Goal: Information Seeking & Learning: Learn about a topic

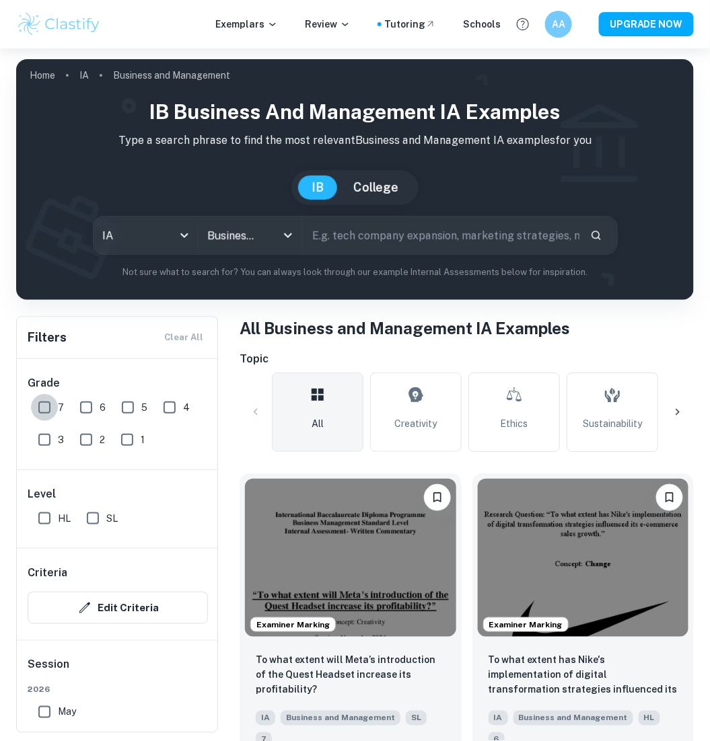
click at [38, 406] on input "7" at bounding box center [44, 407] width 27 height 27
checkbox input "true"
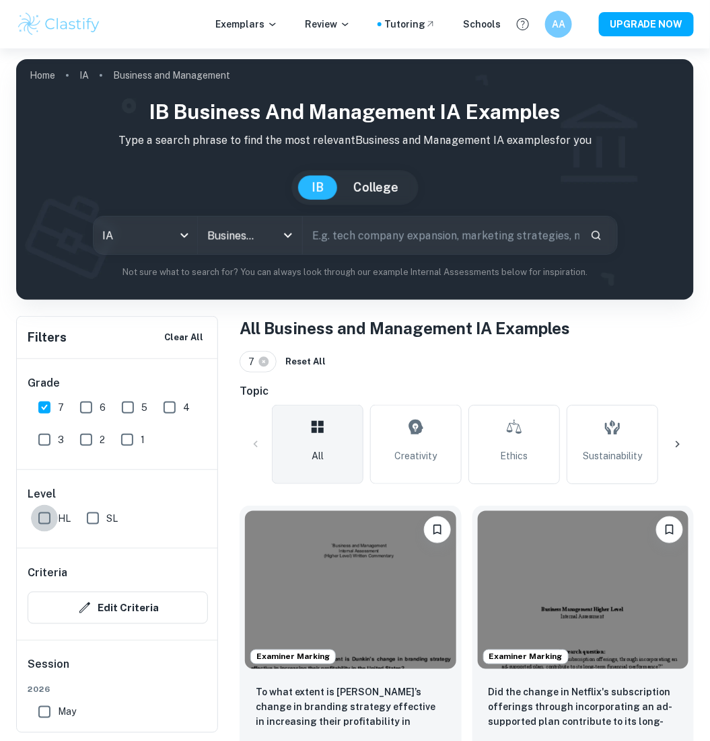
click at [37, 517] on input "HL" at bounding box center [44, 518] width 27 height 27
checkbox input "true"
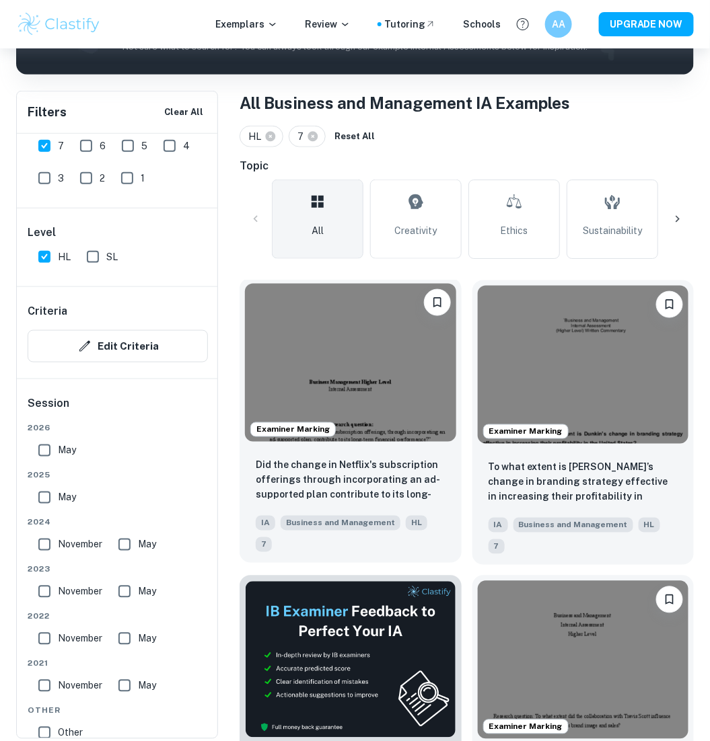
scroll to position [233, 0]
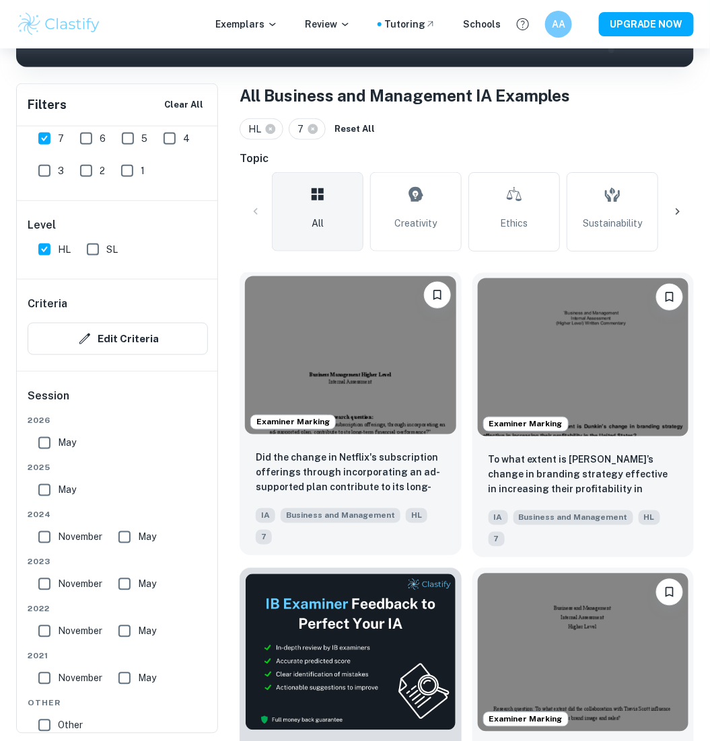
click at [326, 372] on img at bounding box center [350, 355] width 211 height 158
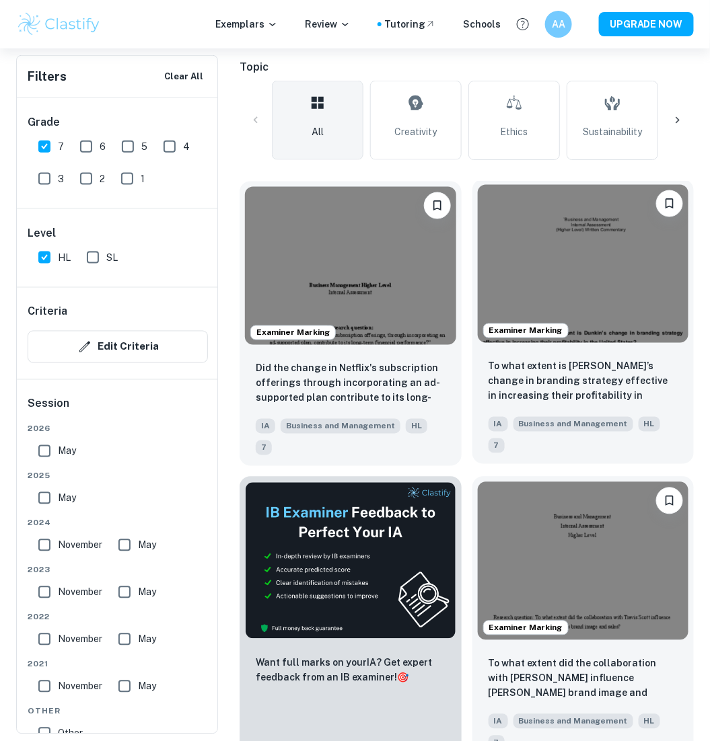
scroll to position [327, 0]
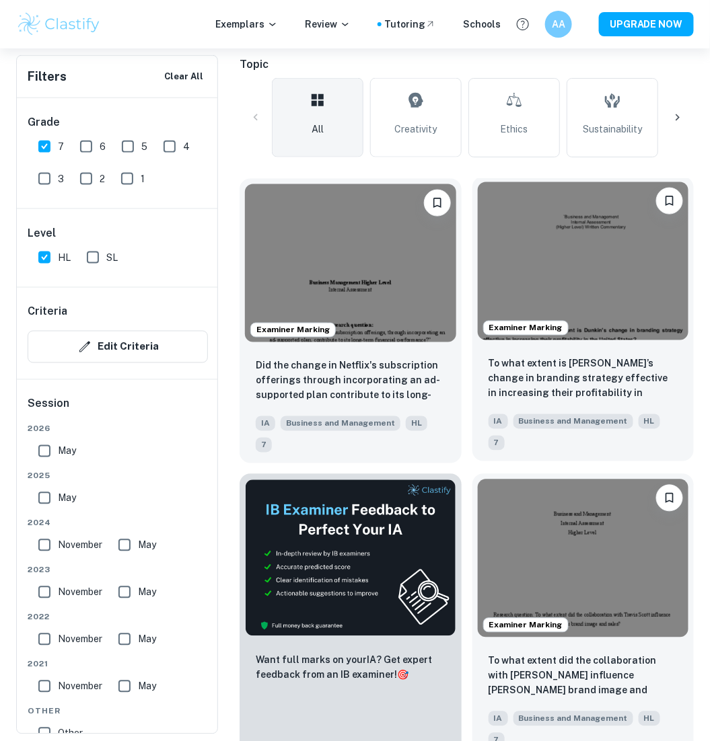
click at [593, 297] on img at bounding box center [583, 261] width 211 height 158
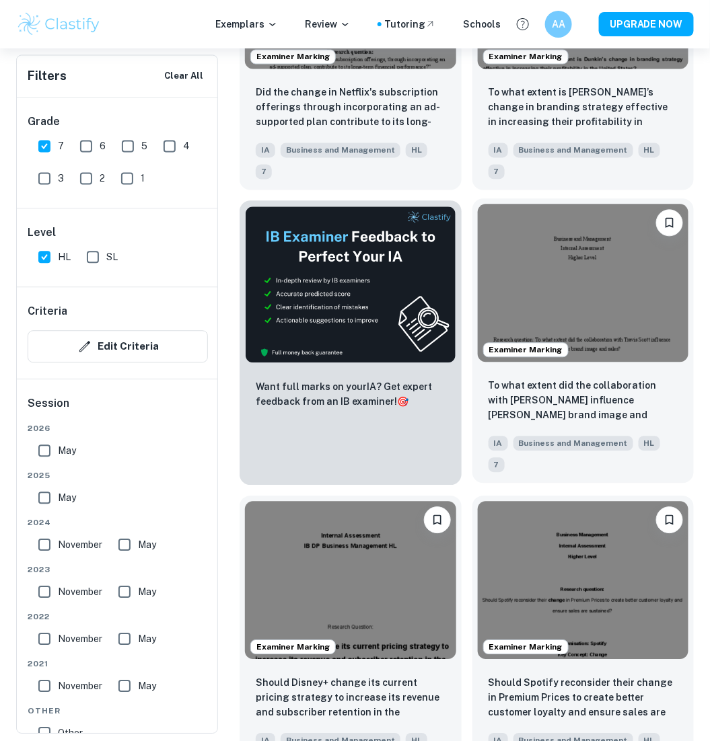
scroll to position [664, 0]
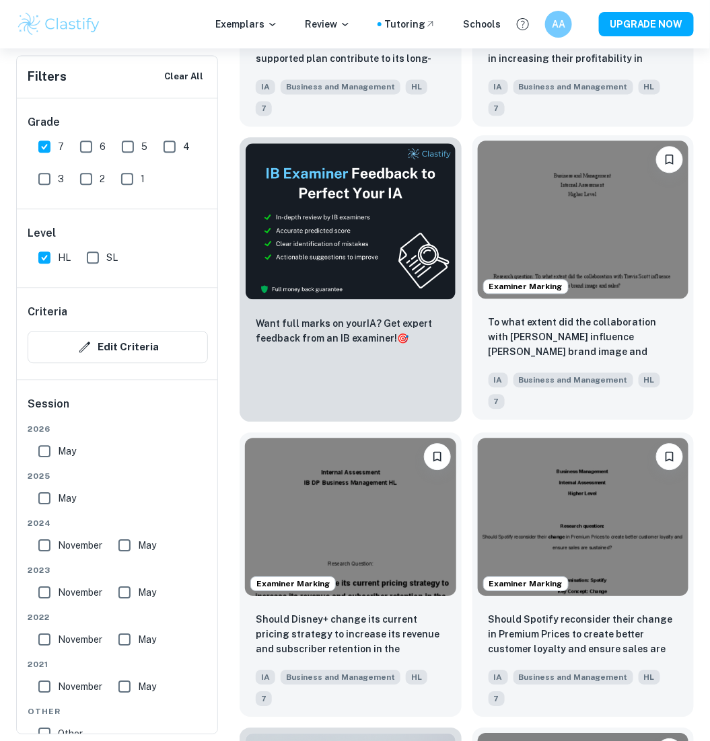
click at [620, 248] on img at bounding box center [583, 220] width 211 height 158
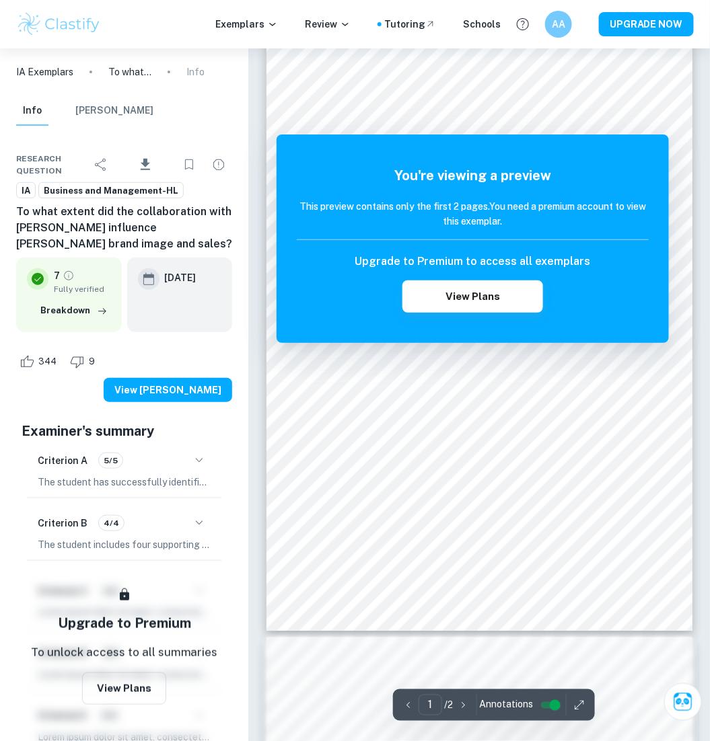
scroll to position [34, 0]
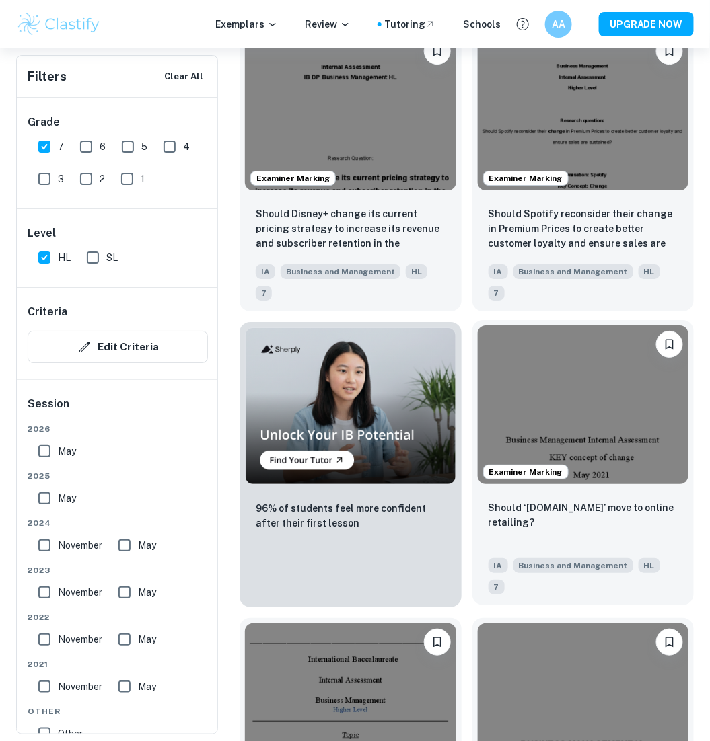
scroll to position [1072, 0]
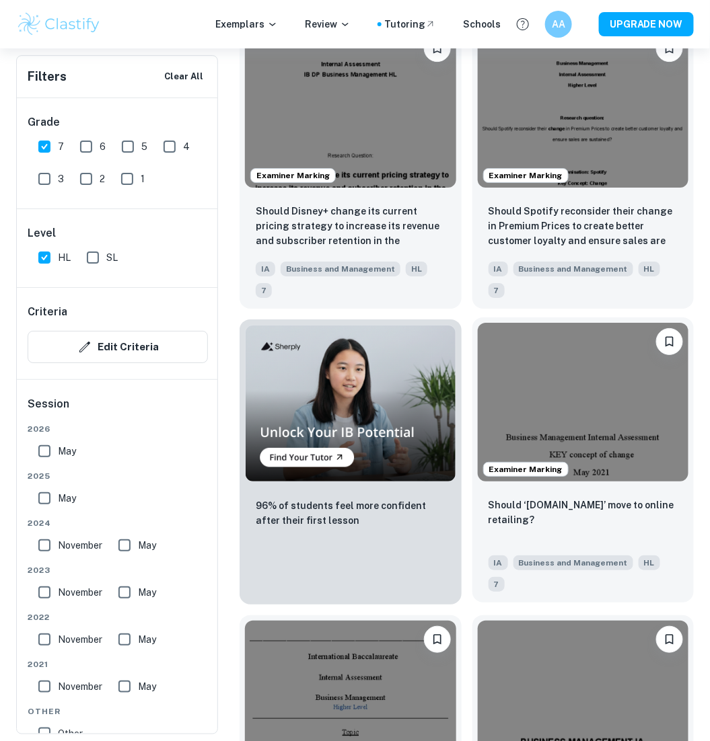
click at [620, 413] on img at bounding box center [583, 402] width 211 height 158
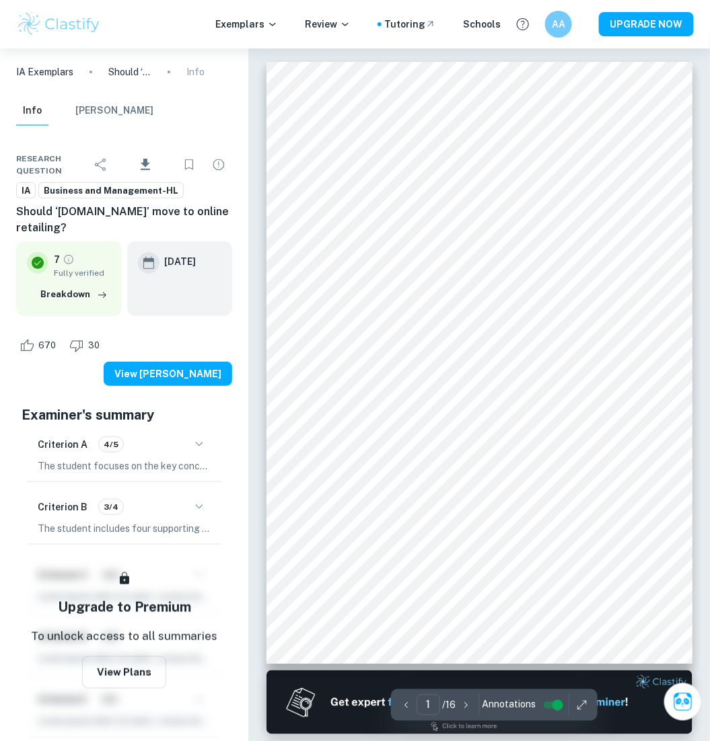
type input "2"
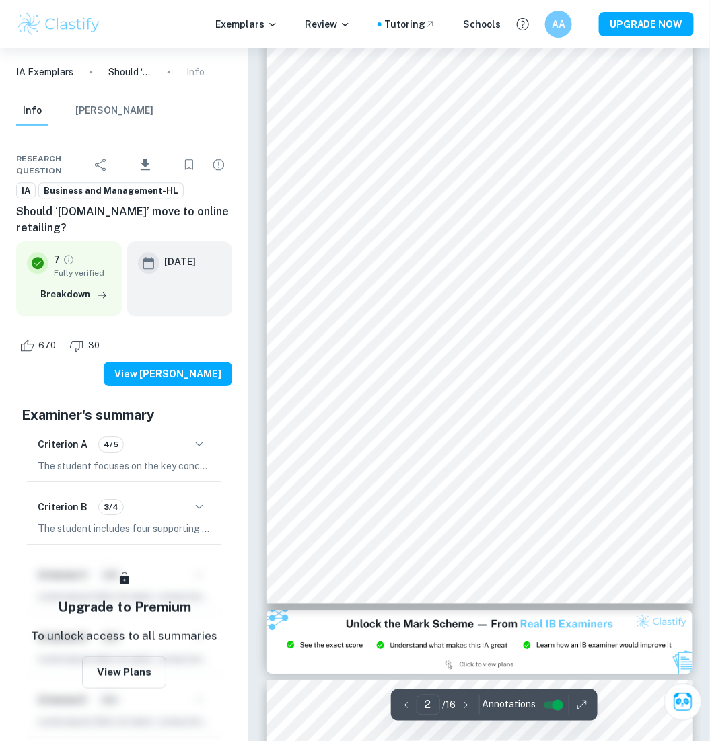
scroll to position [742, 0]
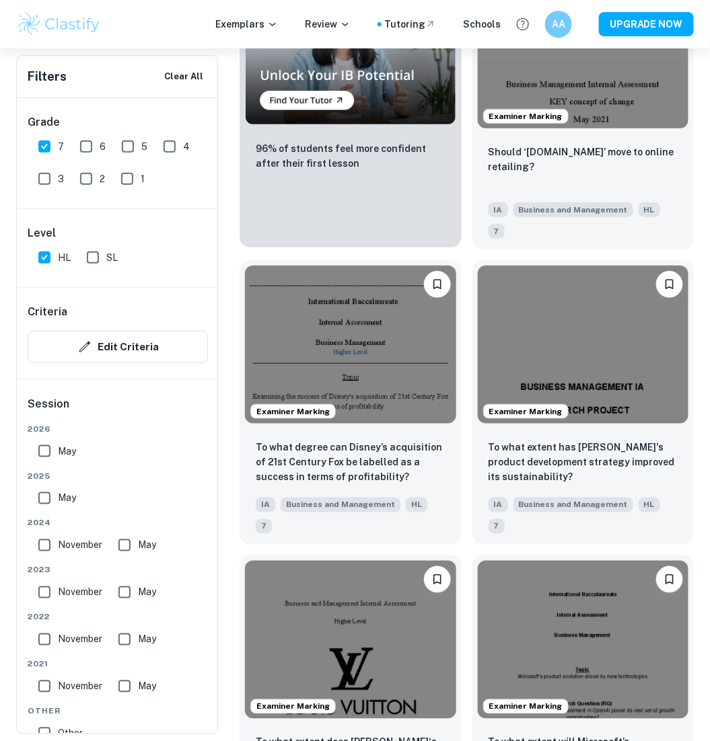
scroll to position [1442, 0]
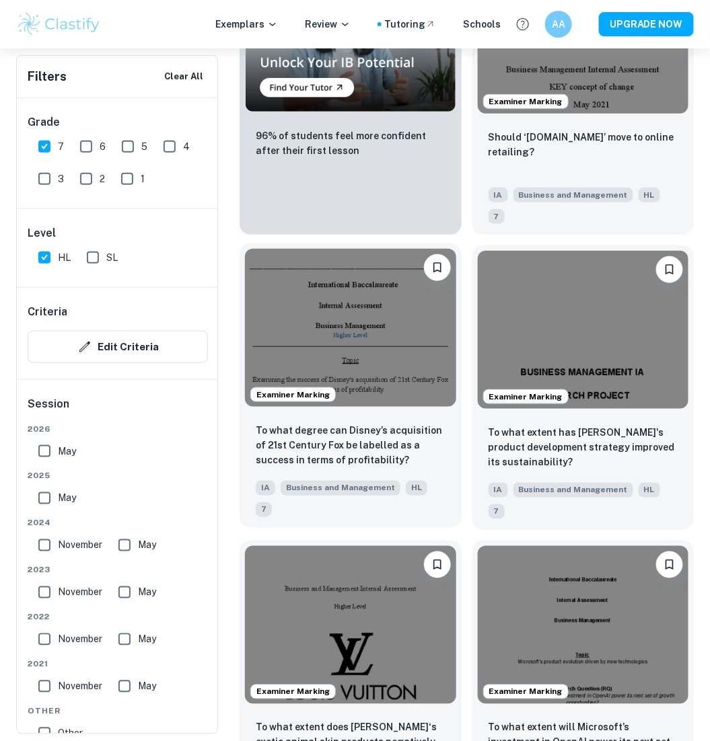
click at [349, 341] on img at bounding box center [350, 328] width 211 height 158
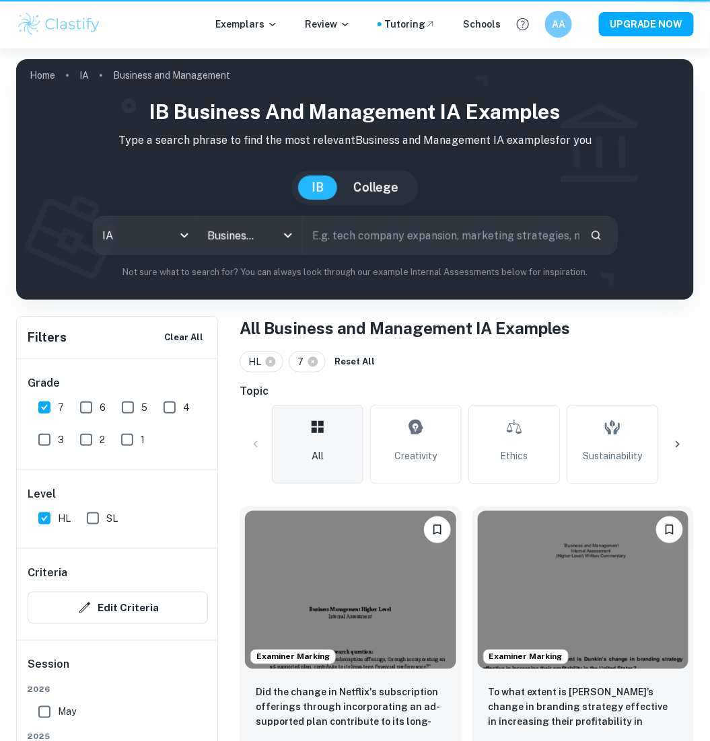
scroll to position [1599, 0]
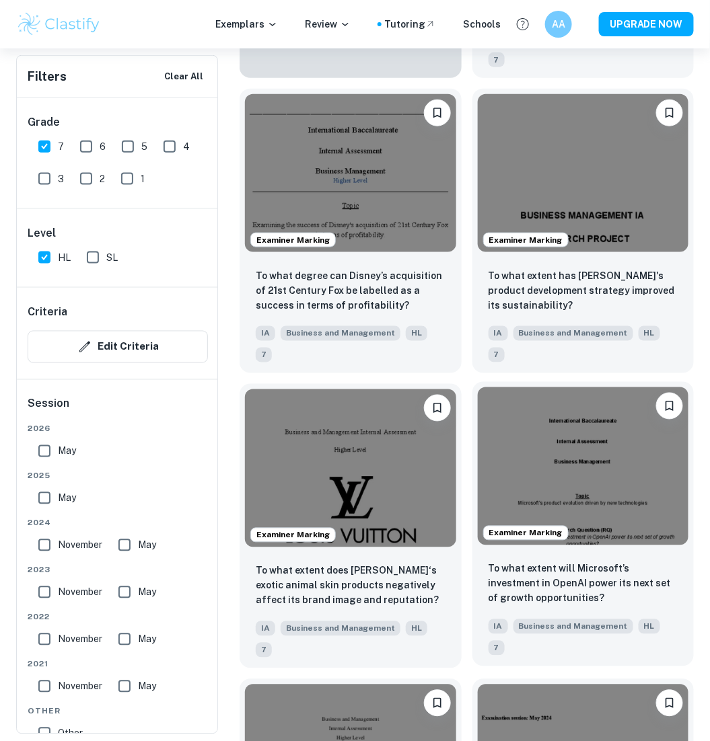
click at [606, 481] on img at bounding box center [583, 466] width 211 height 158
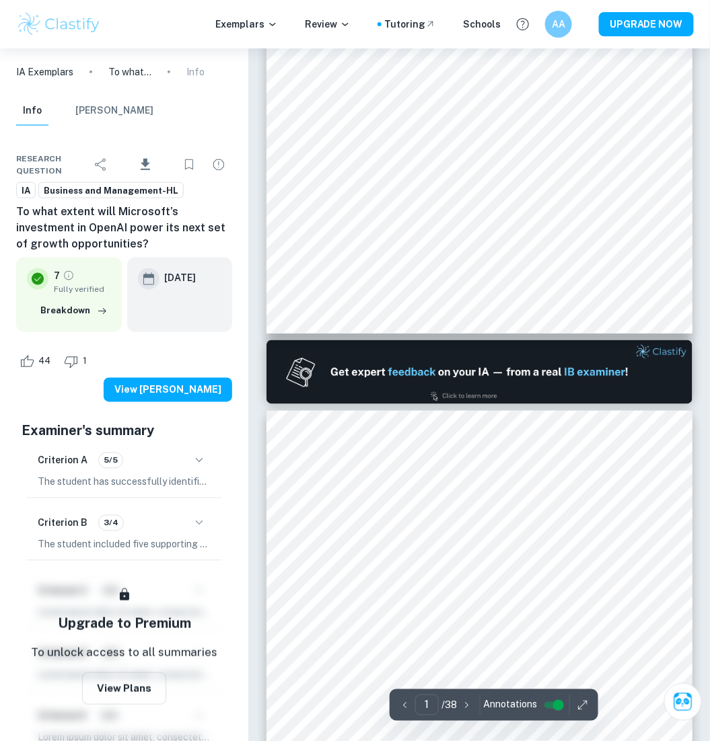
scroll to position [296, 0]
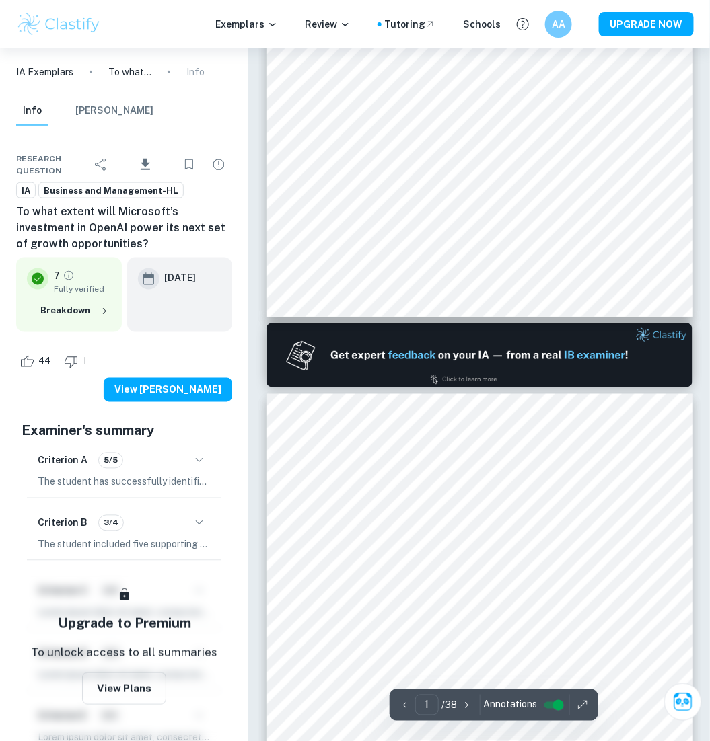
type input "2"
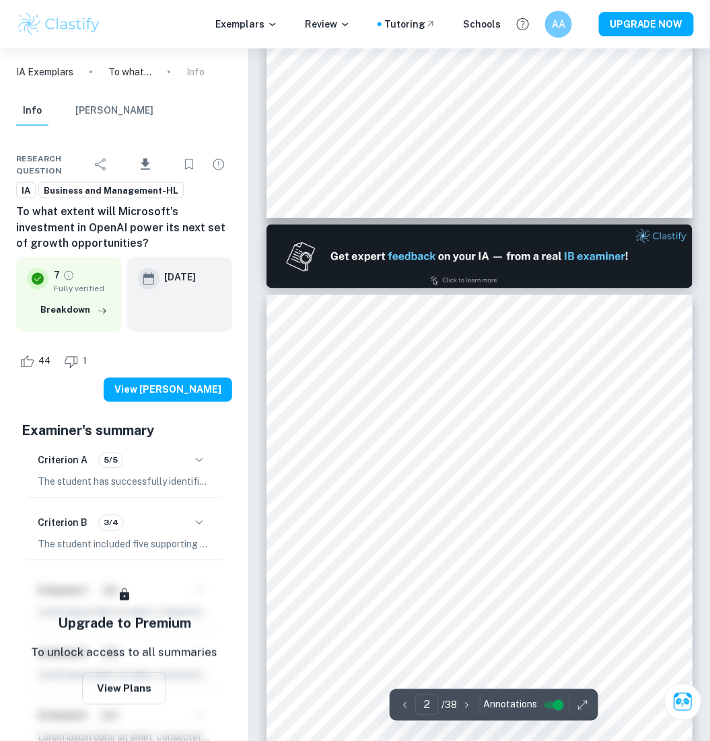
scroll to position [640, 0]
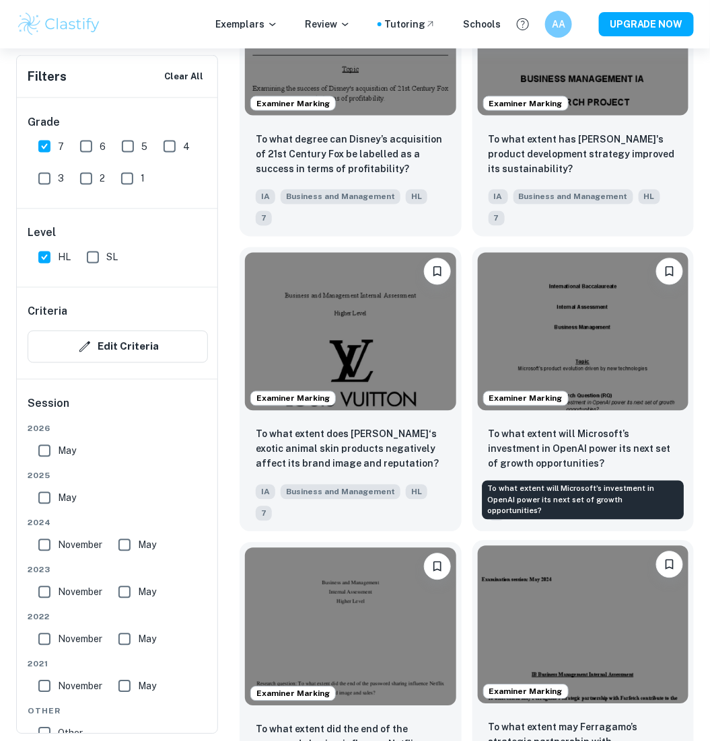
scroll to position [1970, 0]
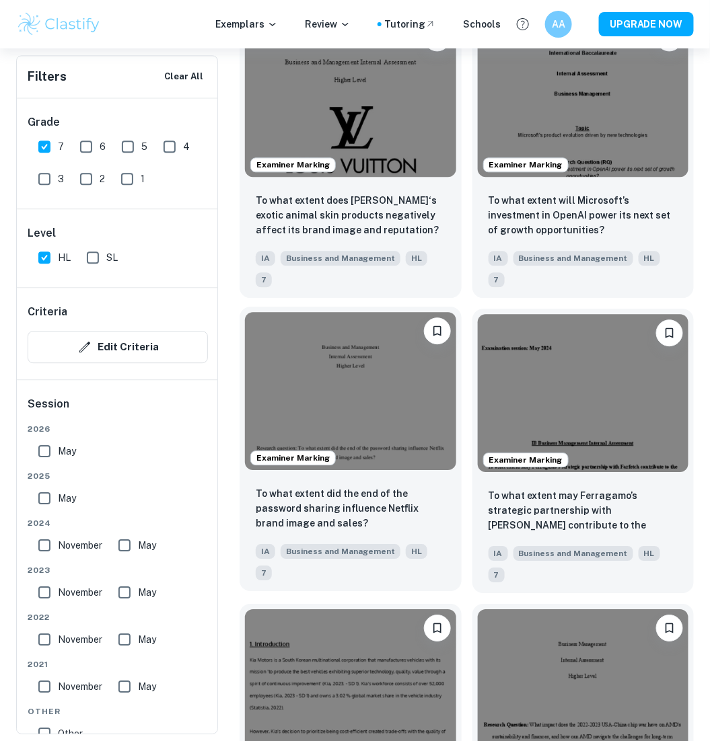
click at [396, 418] on img at bounding box center [350, 391] width 211 height 158
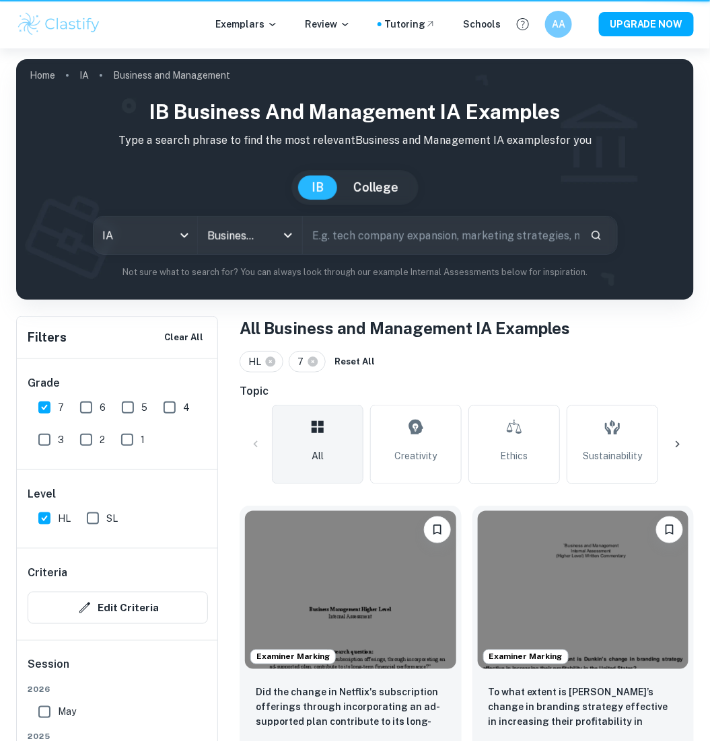
scroll to position [1970, 0]
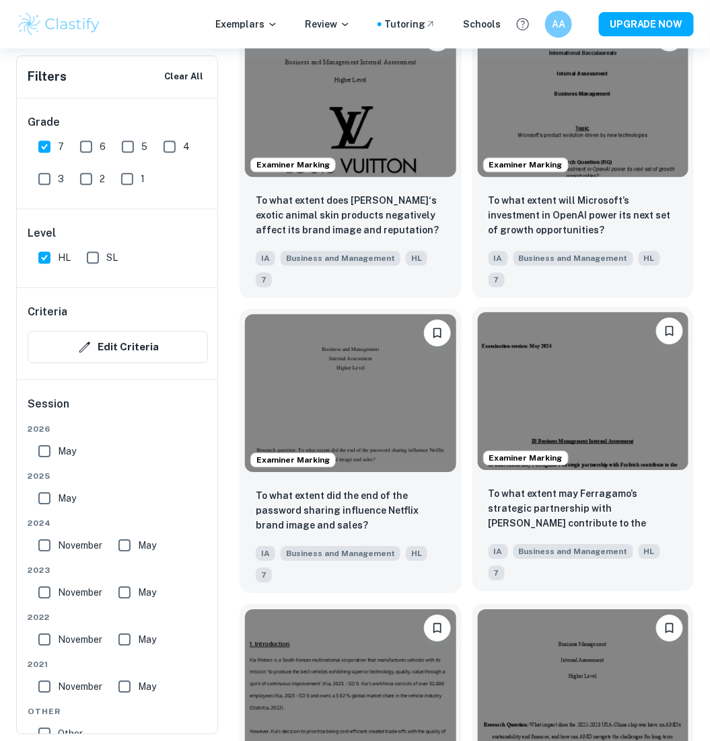
click at [595, 423] on img at bounding box center [583, 391] width 211 height 158
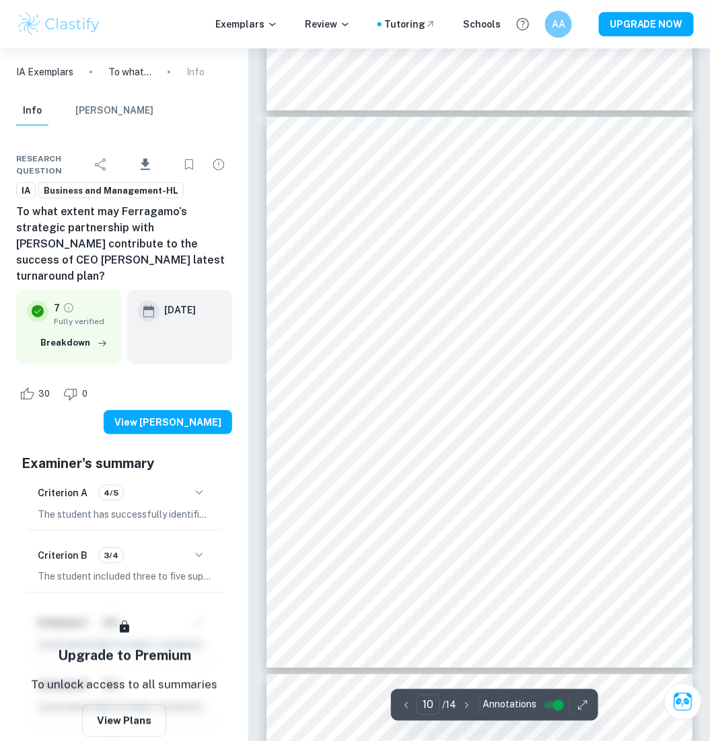
scroll to position [5187, 0]
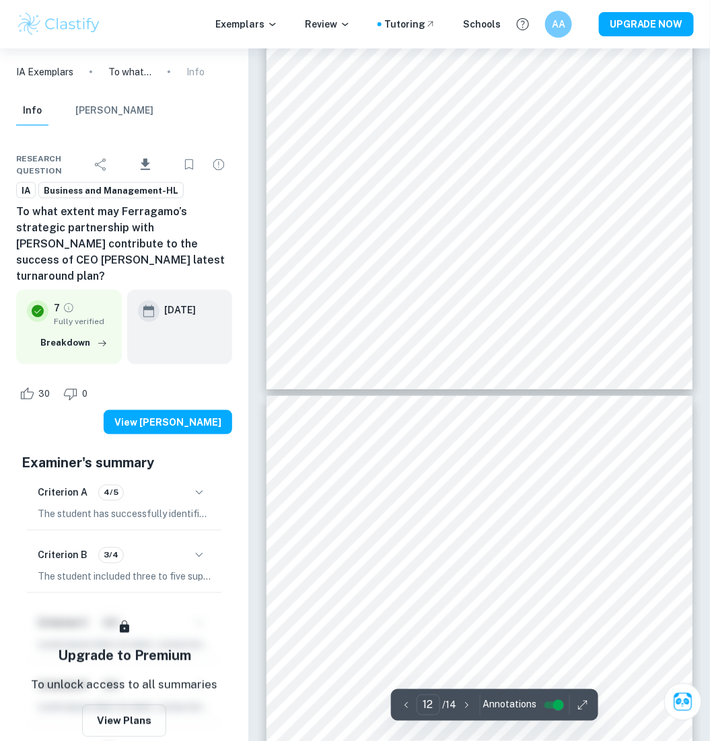
type input "13"
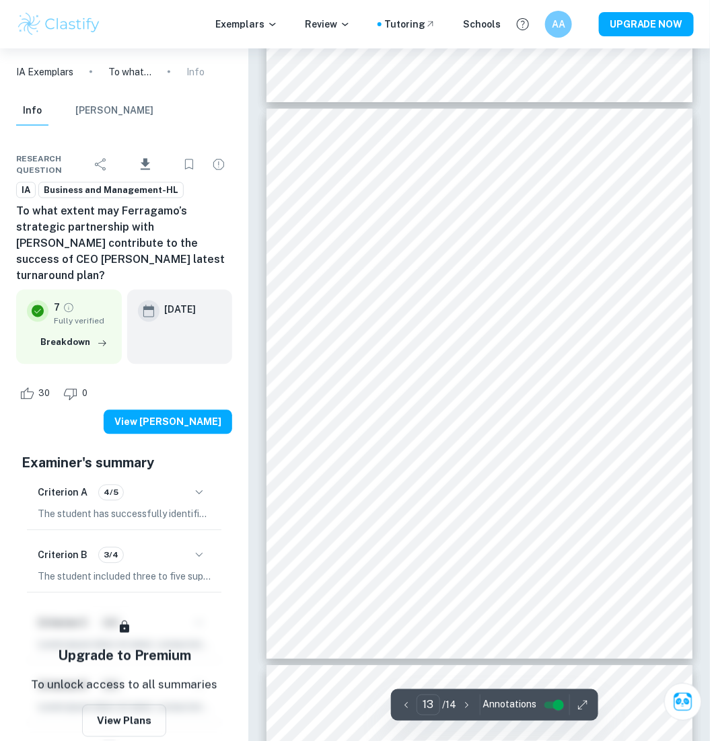
scroll to position [6861, 0]
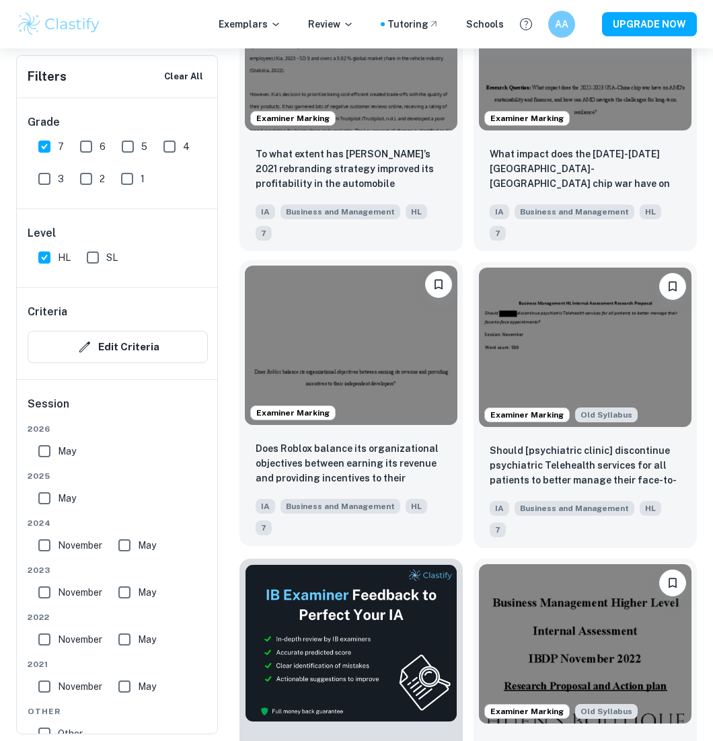
scroll to position [2613, 0]
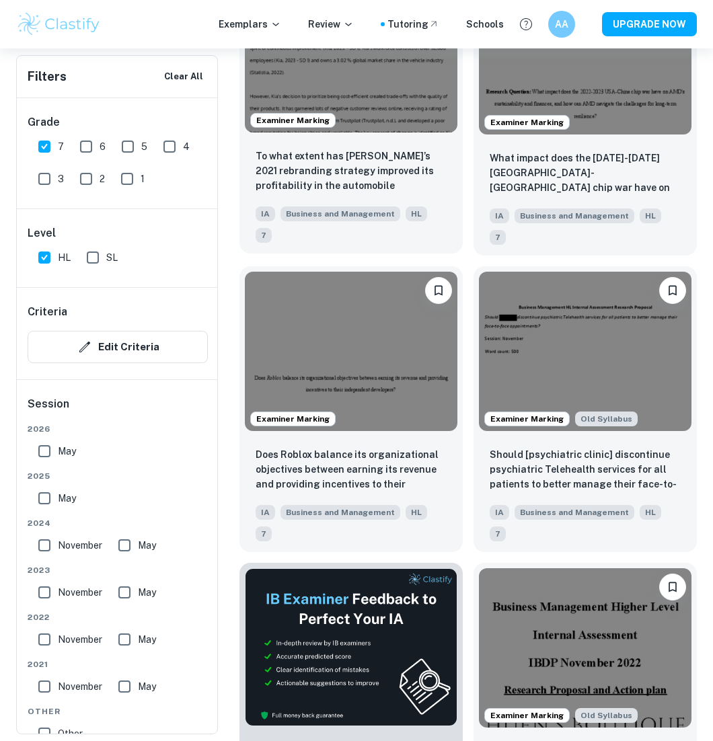
click at [415, 119] on img at bounding box center [351, 52] width 213 height 159
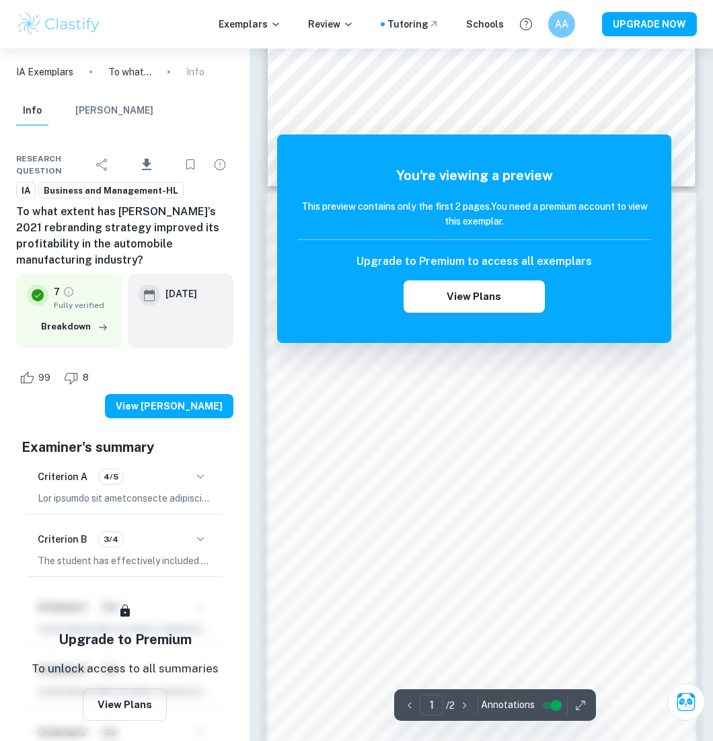
scroll to position [527, 0]
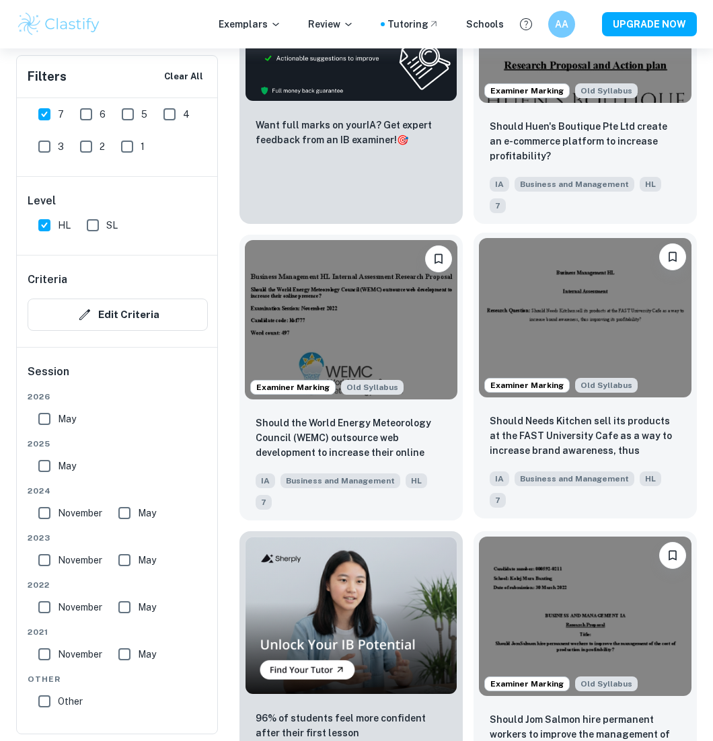
scroll to position [3240, 0]
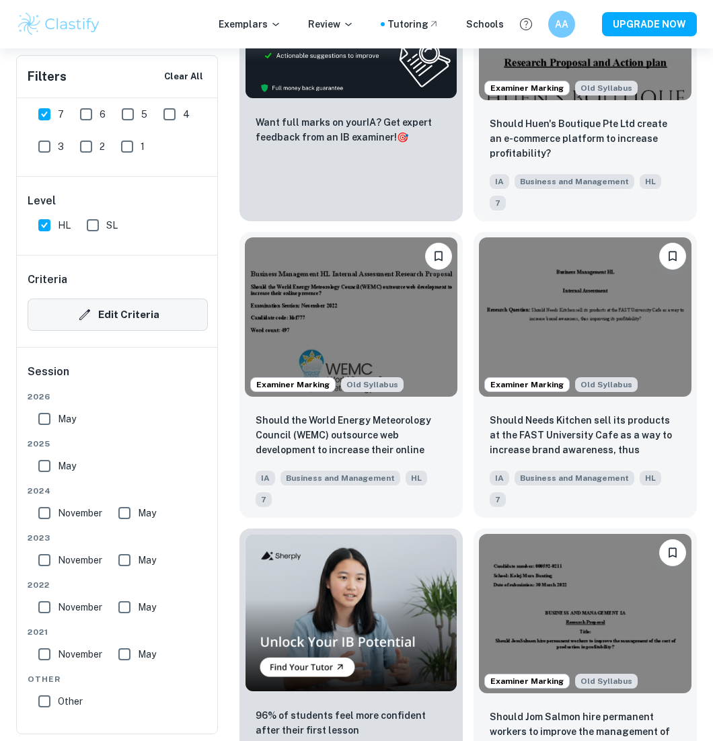
click at [112, 320] on button "Edit Criteria" at bounding box center [118, 315] width 180 height 32
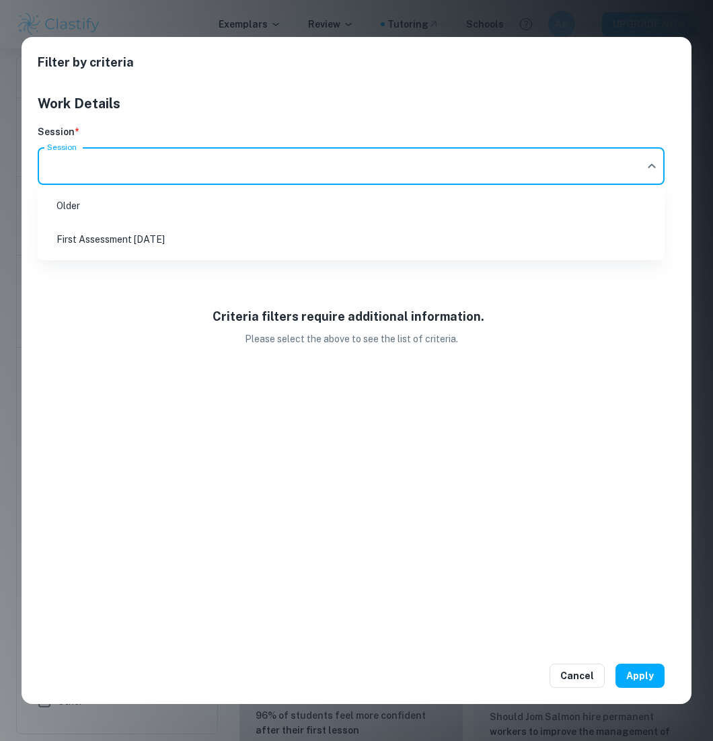
click at [166, 315] on div at bounding box center [356, 370] width 713 height 741
click at [599, 678] on button "Cancel" at bounding box center [577, 676] width 55 height 24
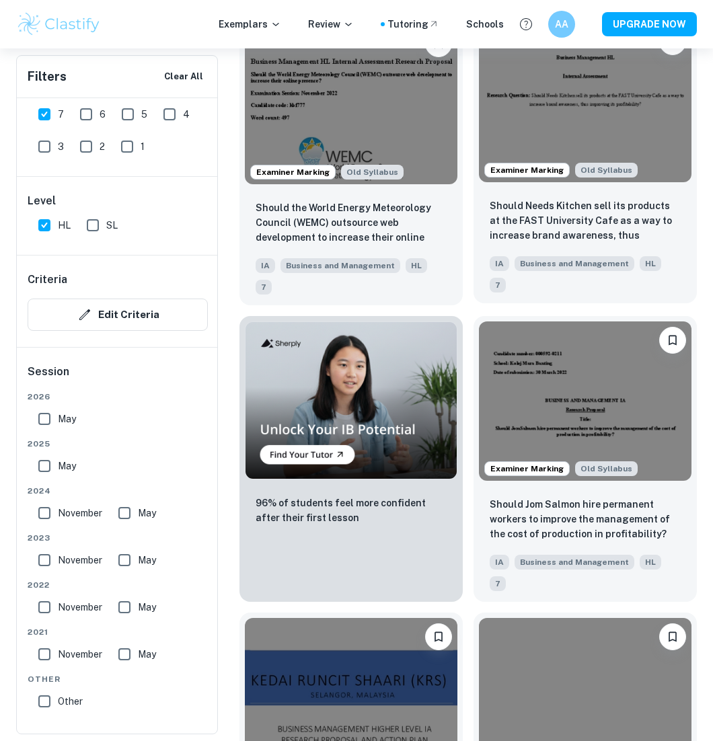
scroll to position [3458, 0]
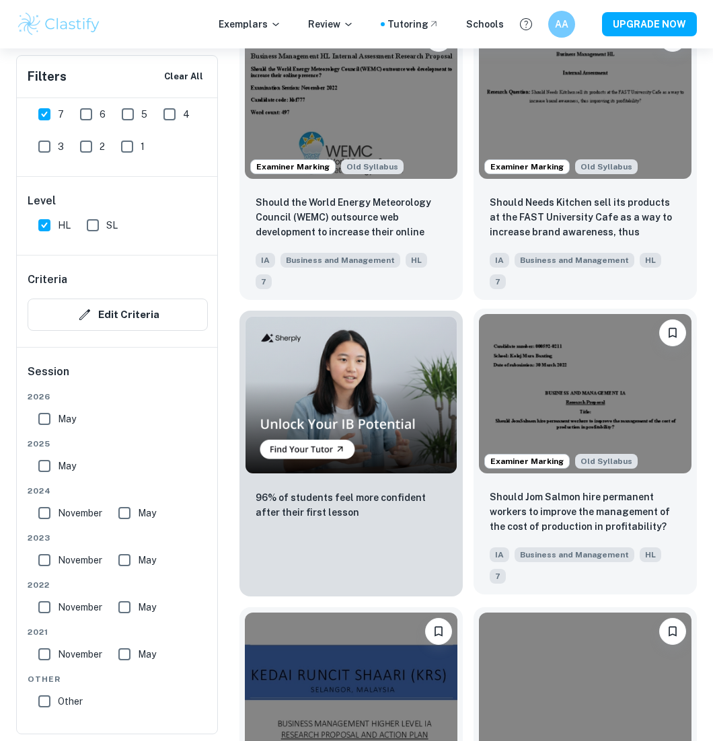
click at [576, 390] on img at bounding box center [585, 393] width 213 height 159
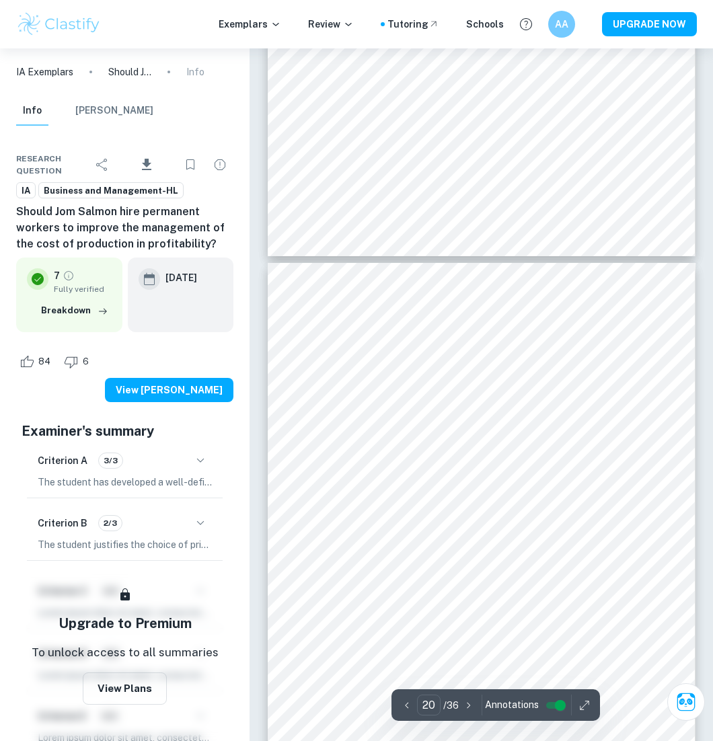
scroll to position [10741, 0]
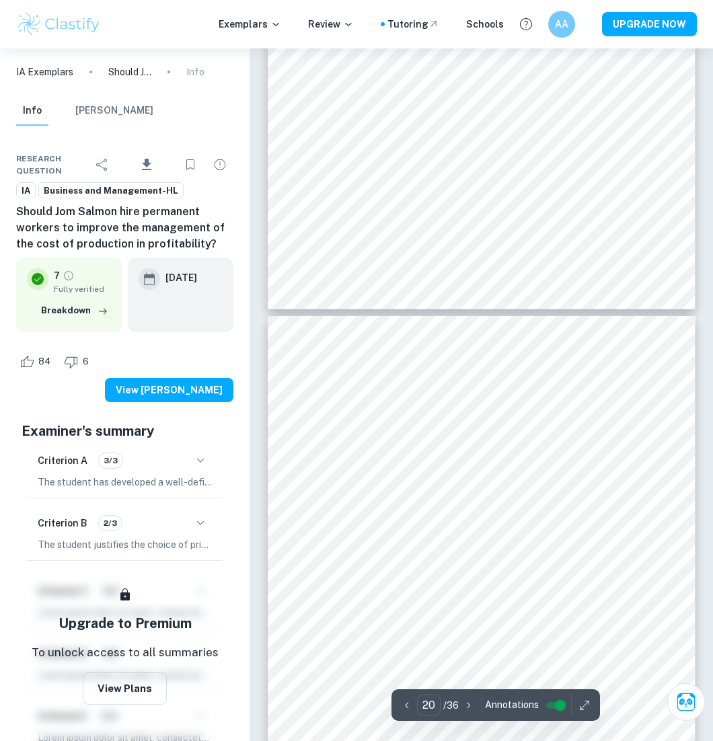
type input "19"
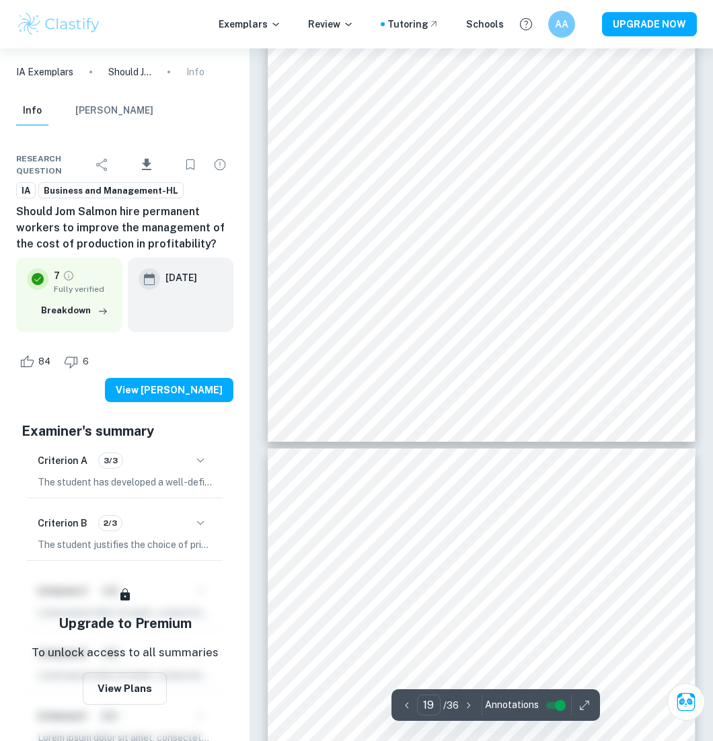
scroll to position [10543, 0]
